Goal: Information Seeking & Learning: Learn about a topic

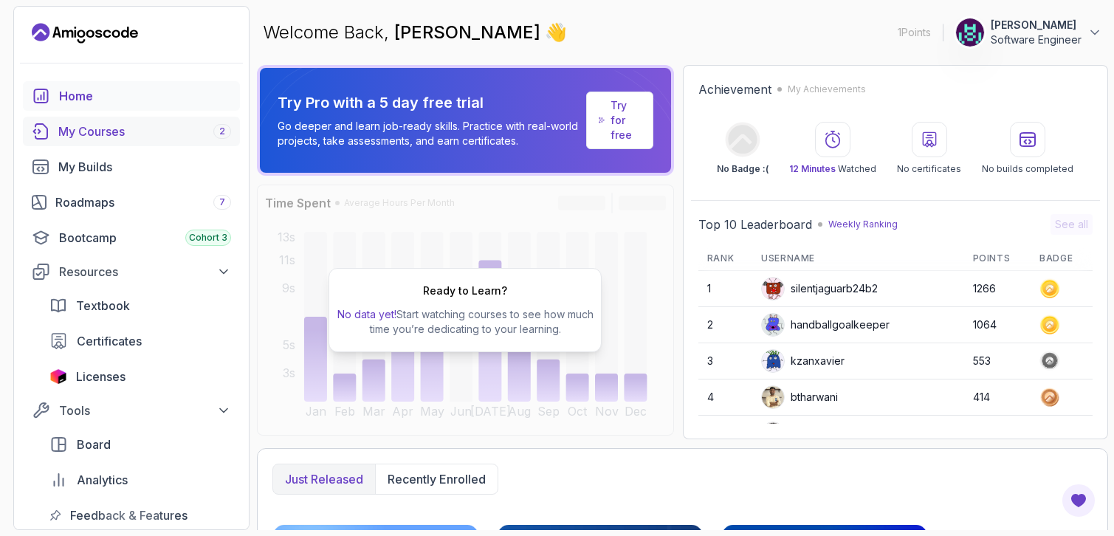
click at [139, 133] on div "My Courses 2" at bounding box center [144, 132] width 173 height 18
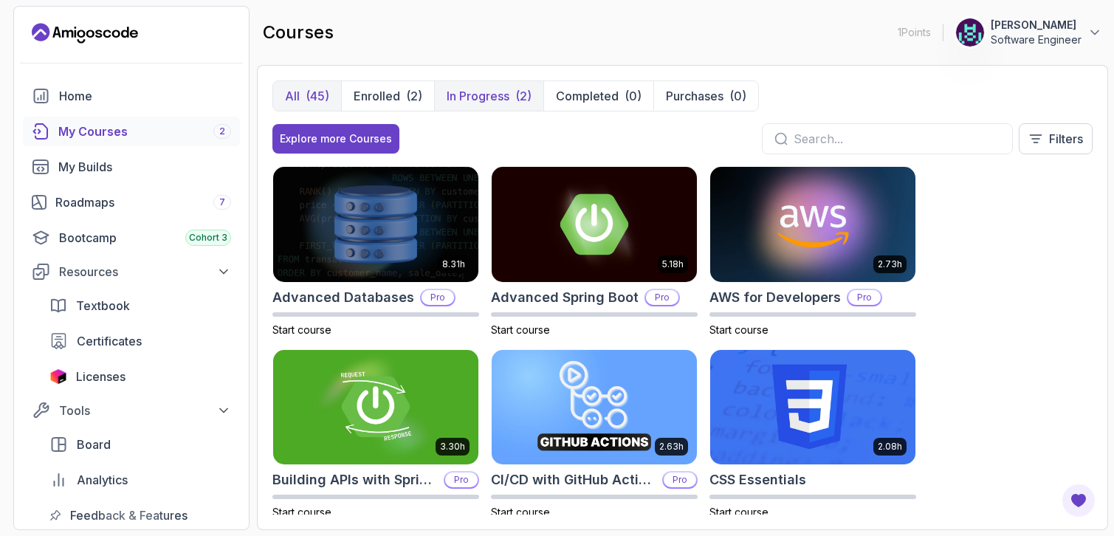
click at [500, 96] on p "In Progress" at bounding box center [477, 96] width 63 height 18
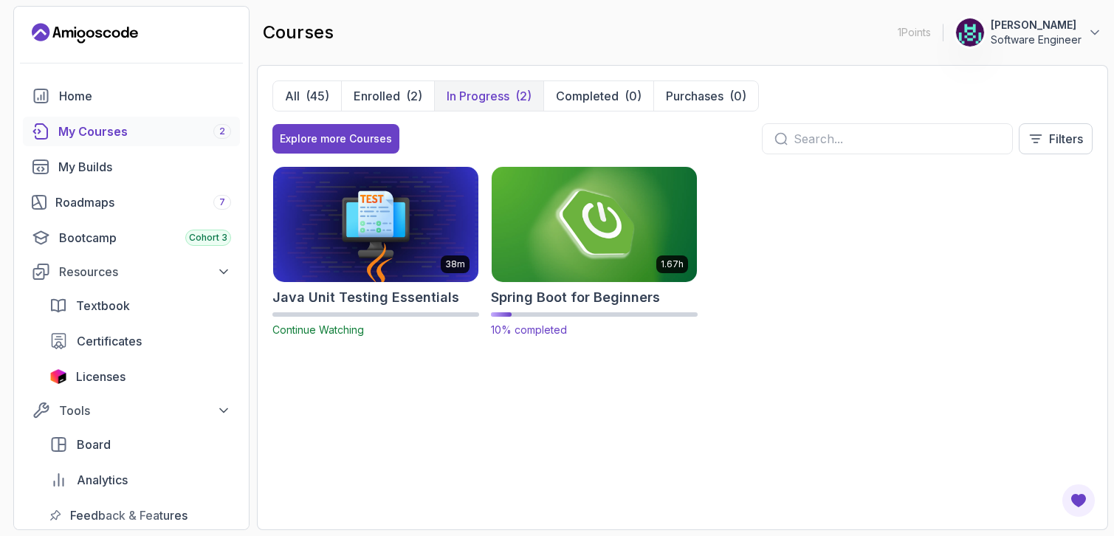
click at [567, 255] on img at bounding box center [593, 224] width 215 height 120
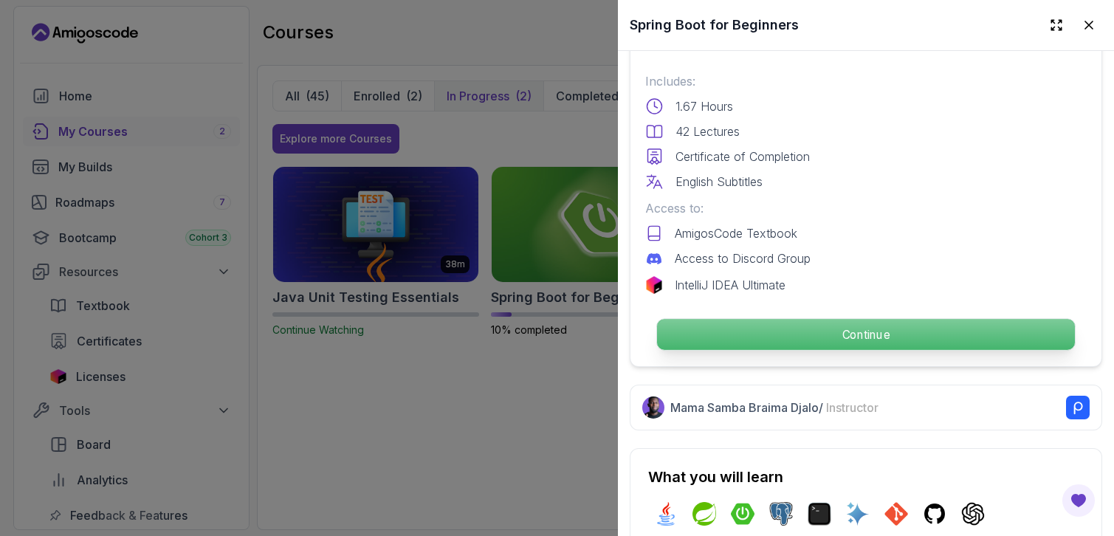
scroll to position [561, 0]
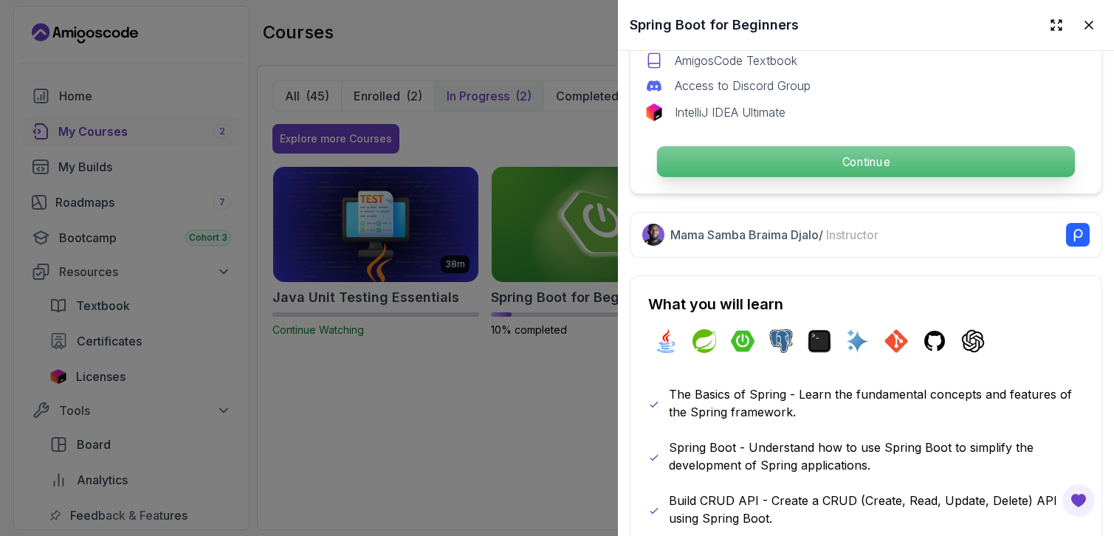
click at [915, 153] on p "Continue" at bounding box center [866, 161] width 418 height 31
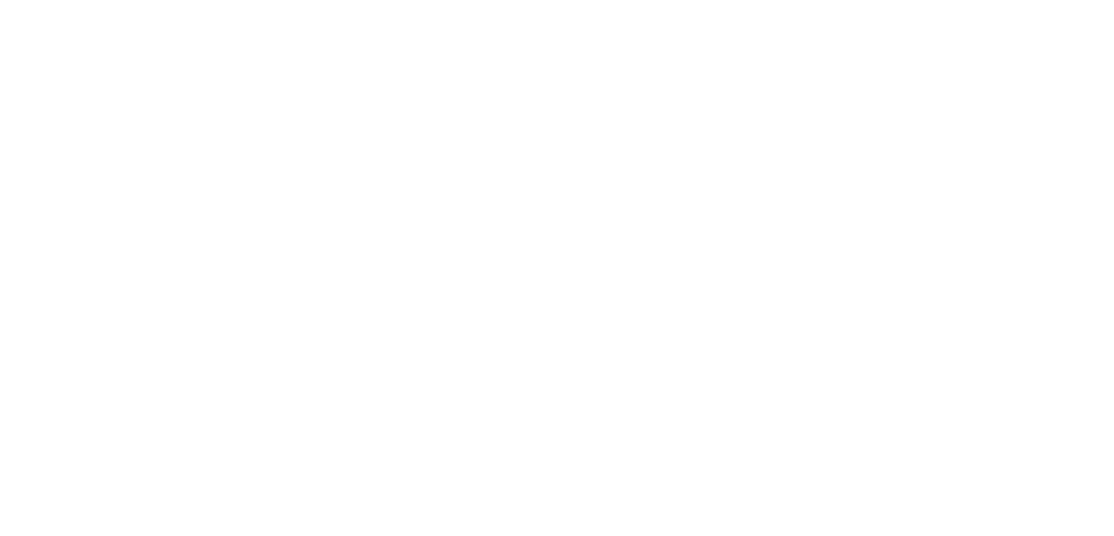
click at [725, 0] on html "3s" at bounding box center [557, 0] width 1114 height 0
